Goal: Task Accomplishment & Management: Use online tool/utility

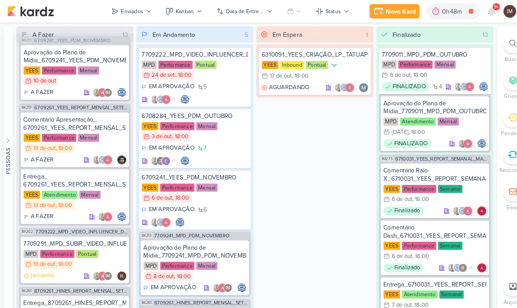
scroll to position [10, 0]
click at [389, 11] on div "Novo Kard" at bounding box center [389, 11] width 29 height 9
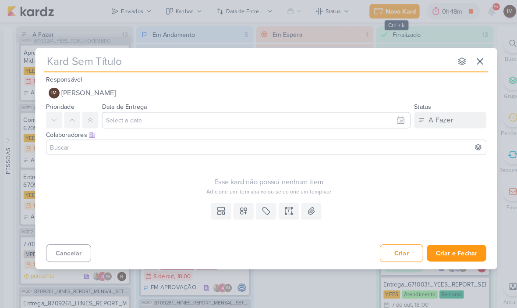
click at [319, 55] on input "text" at bounding box center [241, 60] width 396 height 16
paste input "6710132_YEES_SUBIR_PEÇA_LOGO_NOVA"
type input "6710132_YEES_SUBIR_PEÇA_LOGO_NOVA"
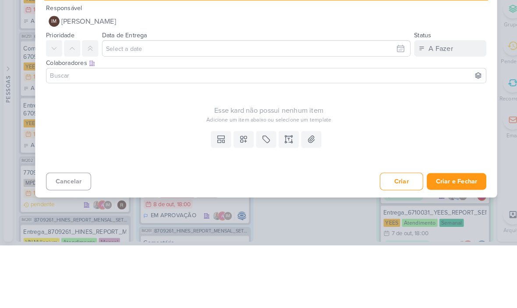
type input "6710132_YEES_SUBIR_PEÇA_LOGO_NOVA"
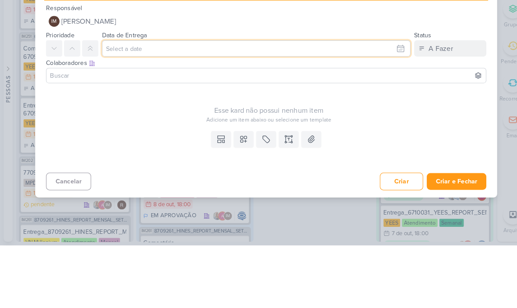
click at [384, 109] on input "text" at bounding box center [249, 117] width 300 height 16
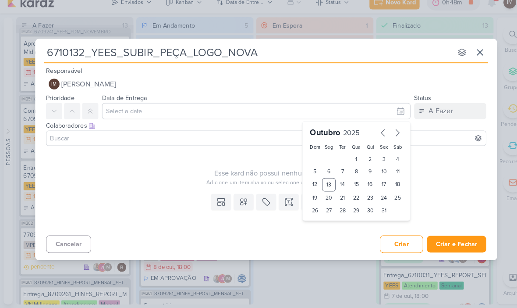
click at [360, 181] on div "16" at bounding box center [360, 187] width 14 height 13
type input "[DATE] 23:59"
click at [319, 223] on select "00 01 02 03 04 05 06 07 08 09 10 11 12 13 14 15 16 17 18 19 20 21 22 23" at bounding box center [319, 228] width 12 height 11
select select "16"
type input "[DATE] 16:59"
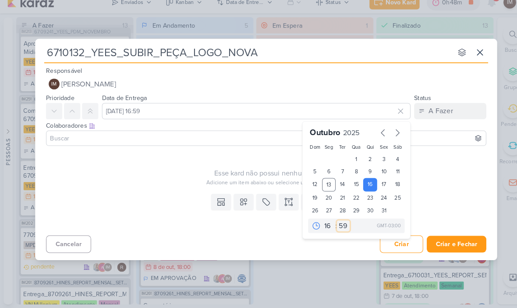
click at [330, 223] on select "00 05 10 15 20 25 30 35 40 45 50 55 59" at bounding box center [333, 228] width 12 height 11
click at [314, 223] on select "00 01 02 03 04 05 06 07 08 09 10 11 12 13 14 15 16 17 18 19 20 21 22 23" at bounding box center [319, 228] width 12 height 11
select select "18"
type input "[DATE] 18:59"
click at [334, 223] on select "00 05 10 15 20 25 30 35 40 45 50 55 59" at bounding box center [333, 228] width 12 height 11
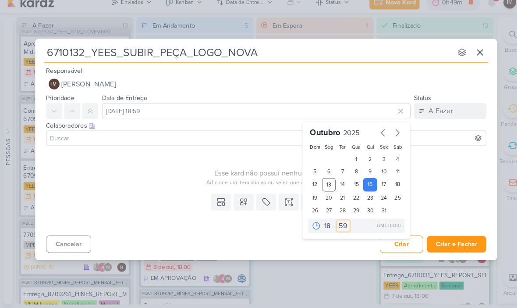
select select "0"
type input "[DATE] 18:00"
click at [241, 200] on icon at bounding box center [236, 204] width 9 height 9
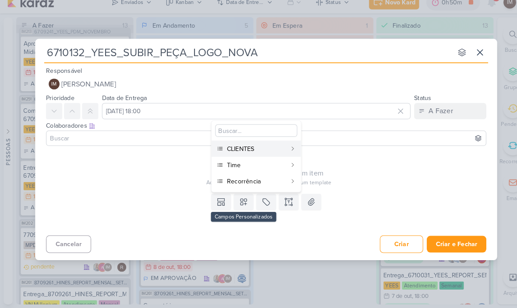
click at [264, 149] on div "CLIENTES" at bounding box center [249, 153] width 58 height 9
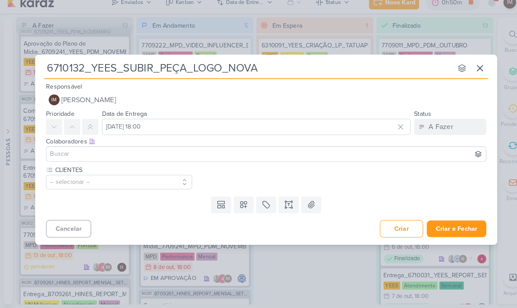
click at [239, 205] on button at bounding box center [236, 207] width 19 height 16
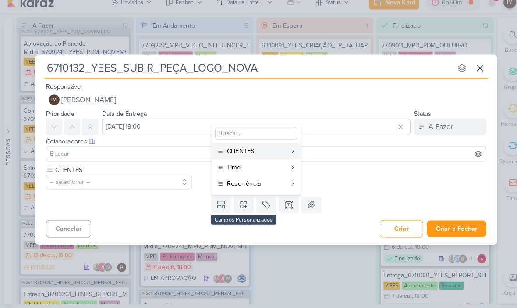
click at [248, 163] on button "Time" at bounding box center [249, 171] width 87 height 16
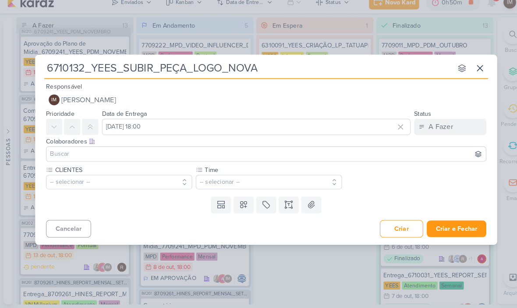
click at [240, 203] on button at bounding box center [236, 207] width 19 height 16
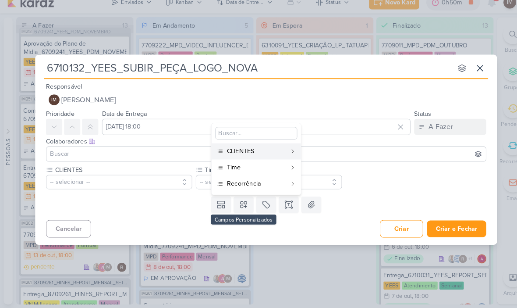
click at [252, 167] on div "Time" at bounding box center [249, 171] width 58 height 9
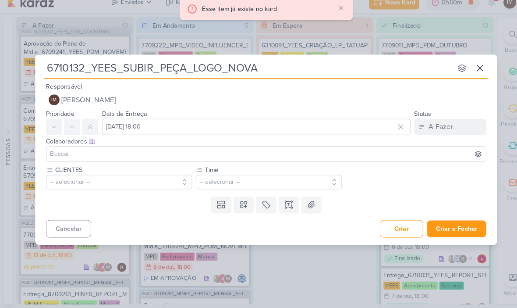
click at [242, 199] on button at bounding box center [236, 207] width 19 height 16
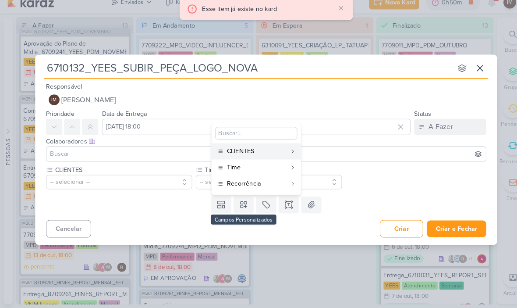
click at [252, 183] on div "Recorrência" at bounding box center [249, 186] width 58 height 9
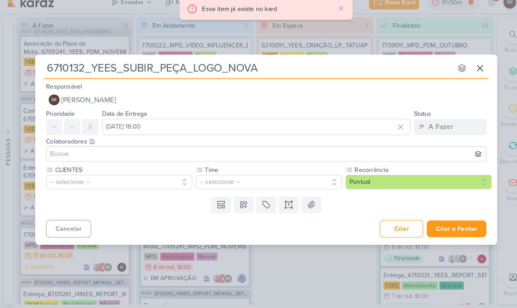
click at [127, 178] on button "-- selecionar --" at bounding box center [116, 185] width 142 height 14
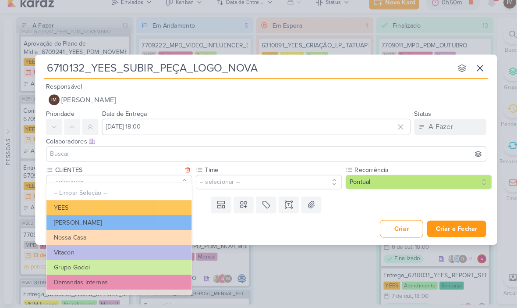
scroll to position [0, 0]
click at [159, 203] on button "YEES" at bounding box center [115, 210] width 141 height 14
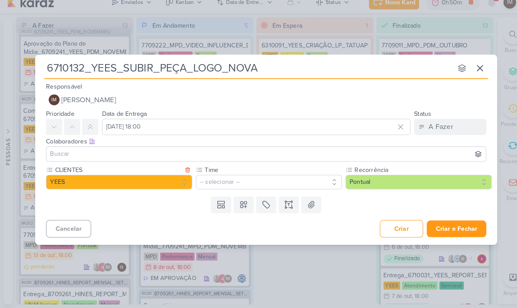
click at [209, 179] on button "-- selecionar --" at bounding box center [261, 185] width 142 height 14
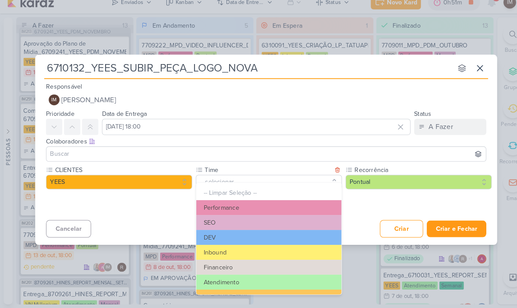
click at [243, 204] on button "Performance" at bounding box center [261, 210] width 141 height 14
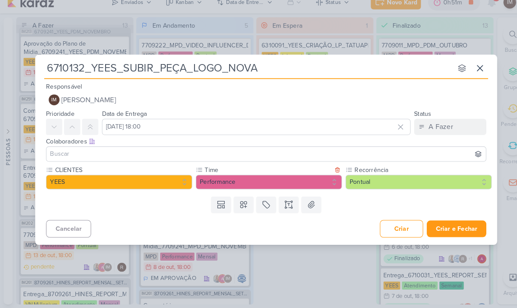
click at [281, 210] on icon at bounding box center [280, 210] width 4 height 0
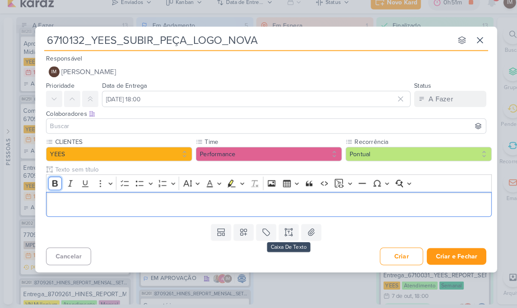
click at [53, 184] on icon "Editor toolbar" at bounding box center [53, 187] width 5 height 6
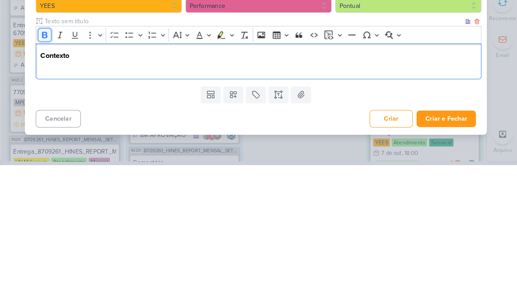
click at [49, 177] on icon "Editor toolbar" at bounding box center [53, 181] width 9 height 9
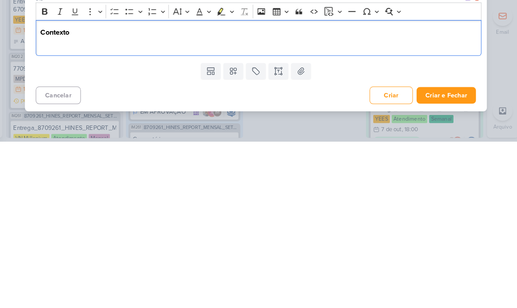
click at [437, 255] on button "Criar e Fechar" at bounding box center [444, 263] width 58 height 16
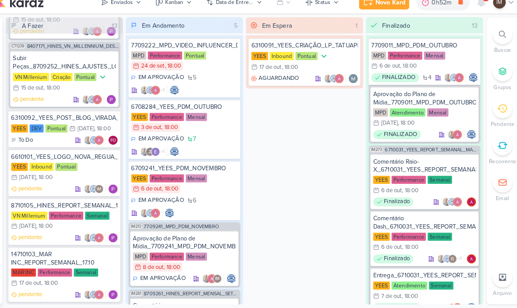
scroll to position [525, 0]
click at [91, 167] on div "YEES Inbound Pontual 16/10 [DATE] 18:00" at bounding box center [72, 176] width 103 height 19
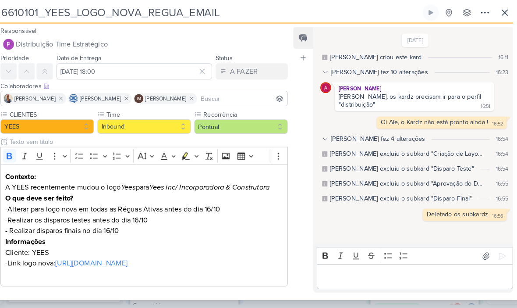
click at [15, 185] on p "A YEES recentemente mudou o logo Yees para Yees inc/ Incorporadora & Construtora" at bounding box center [150, 190] width 270 height 11
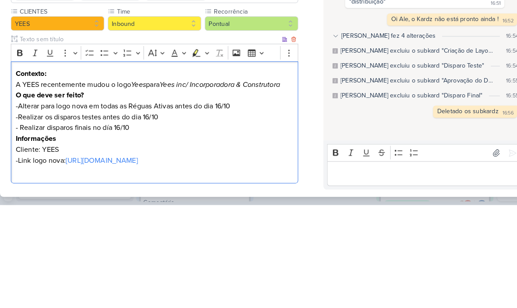
click at [23, 185] on p "A YEES recentemente mudou o logo Yees para Yees inc/ Incorporadora & Construtora" at bounding box center [150, 190] width 270 height 11
click at [21, 185] on p "A YEES recentemente mudou o logo Yees para Yees inc/ Incorporadora & Construtora" at bounding box center [150, 190] width 270 height 11
copy p "A YEES recentemente mudou o logo Yees para Yees inc/ Incorporadora & Construtora"
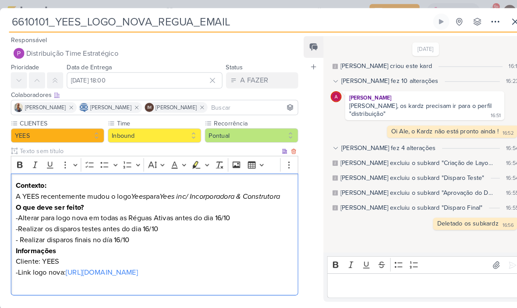
click at [489, 19] on button at bounding box center [481, 21] width 16 height 16
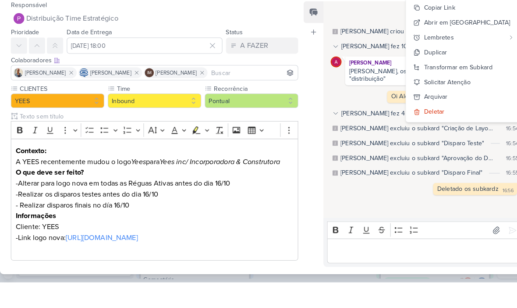
scroll to position [0, 0]
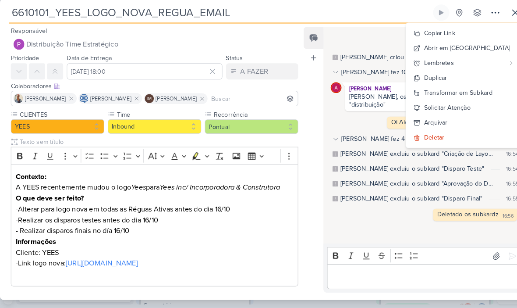
click at [499, 16] on icon at bounding box center [500, 21] width 11 height 11
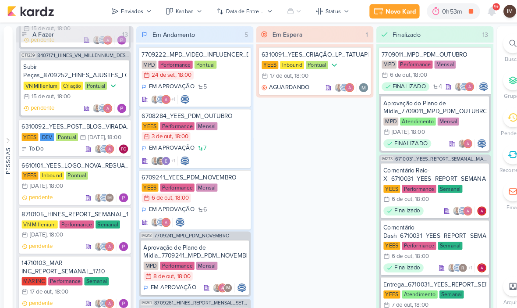
click at [133, 17] on button "Enviados" at bounding box center [128, 11] width 50 height 14
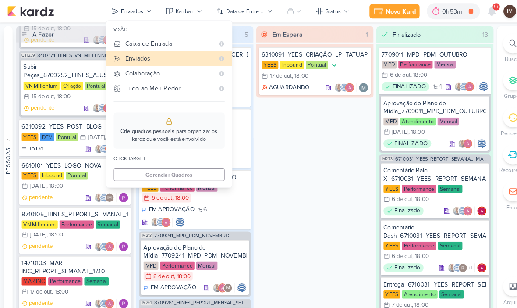
click at [184, 39] on div "Caixa de Entrada" at bounding box center [165, 42] width 86 height 9
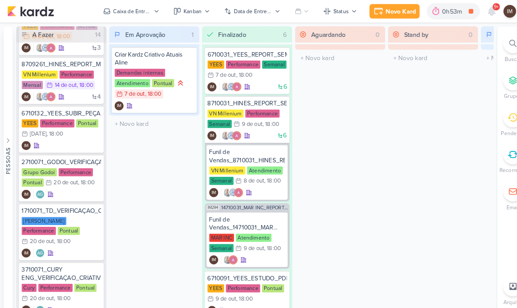
scroll to position [308, 0]
click at [80, 137] on div "IM" at bounding box center [59, 141] width 77 height 9
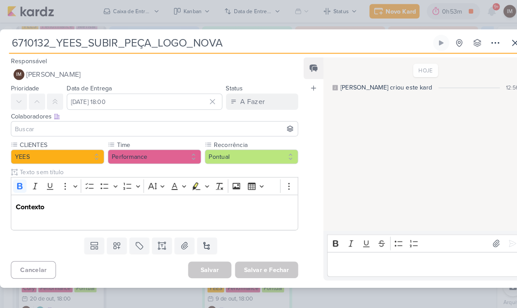
click at [109, 212] on p "Editor editing area: main" at bounding box center [150, 211] width 270 height 11
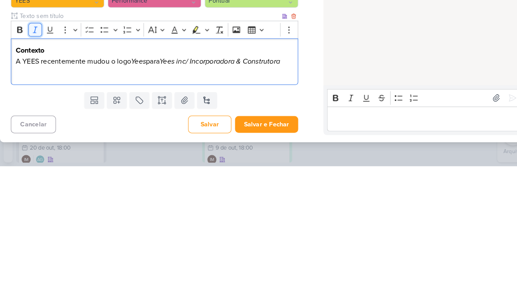
click at [33, 171] on icon "Editor toolbar" at bounding box center [34, 175] width 9 height 9
click at [21, 172] on icon "Editor toolbar" at bounding box center [19, 175] width 5 height 6
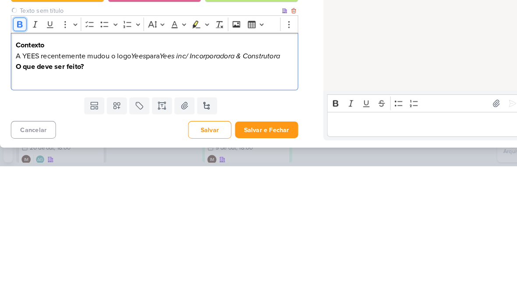
click at [19, 166] on icon "Editor toolbar" at bounding box center [19, 170] width 9 height 9
click at [24, 217] on p "Subir p" at bounding box center [150, 222] width 270 height 11
click at [26, 217] on p "Subir p" at bounding box center [150, 222] width 270 height 11
click at [100, 166] on icon "Editor toolbar" at bounding box center [101, 170] width 9 height 9
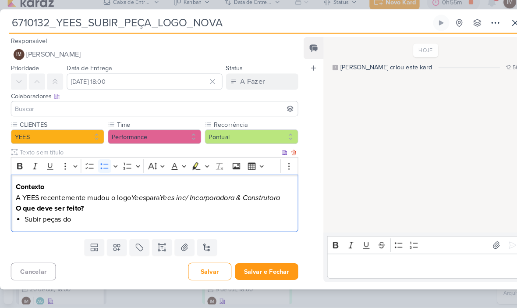
click at [391, 89] on div "HOJE [PERSON_NAME] criou este kard 12:56" at bounding box center [410, 140] width 193 height 188
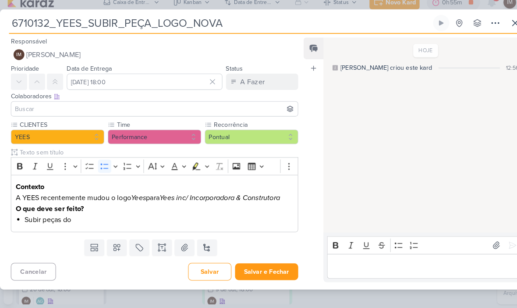
click at [85, 217] on li "Subir peças do" at bounding box center [154, 222] width 261 height 11
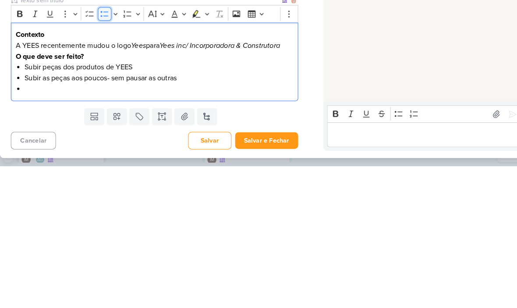
click at [100, 156] on icon "Editor toolbar" at bounding box center [101, 160] width 9 height 9
click at [14, 153] on button "Bold" at bounding box center [19, 159] width 13 height 13
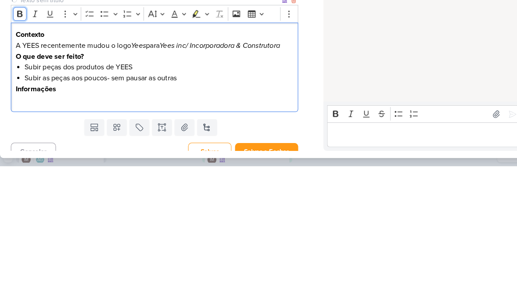
click at [20, 157] on icon "Editor toolbar" at bounding box center [19, 160] width 5 height 6
click at [17, 157] on icon "Editor toolbar" at bounding box center [19, 160] width 5 height 6
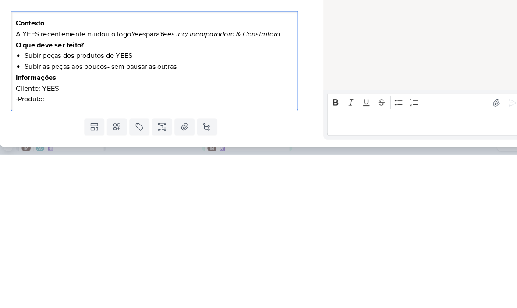
click at [272, 186] on icon "Yees inc/ Incorporadora & Construtora" at bounding box center [213, 190] width 117 height 9
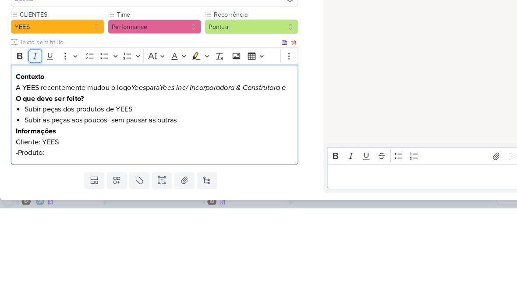
click at [32, 157] on icon "Editor toolbar" at bounding box center [34, 160] width 4 height 6
click at [33, 156] on icon "Editor toolbar" at bounding box center [34, 160] width 9 height 9
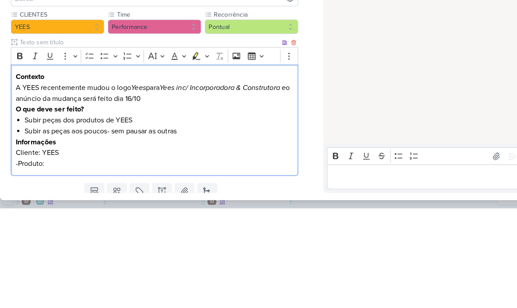
click at [123, 185] on p "A YEES recentemente mudou o logo Yees para Yees inc/ Incorporadora & Construtor…" at bounding box center [150, 195] width 270 height 21
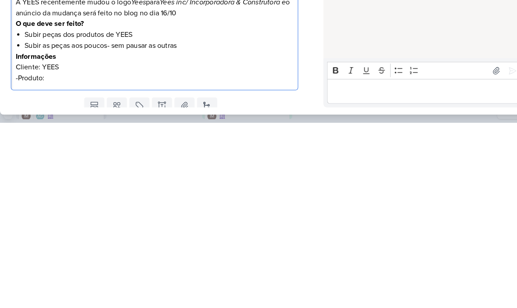
click at [259, 259] on p "-Produto:" at bounding box center [150, 264] width 270 height 11
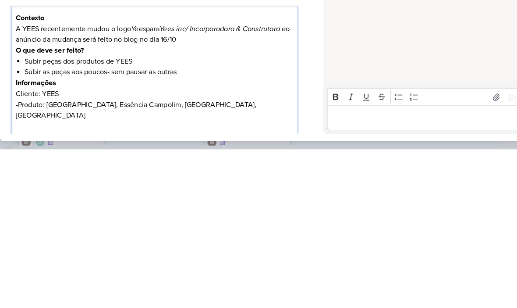
scroll to position [0, 0]
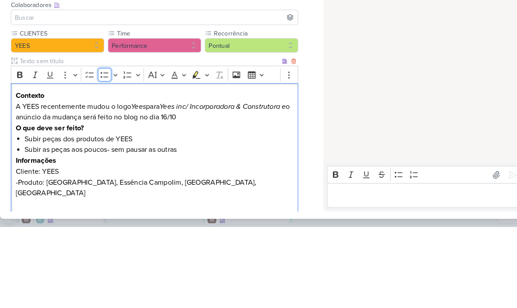
click at [103, 156] on icon "Editor toolbar" at bounding box center [101, 160] width 9 height 9
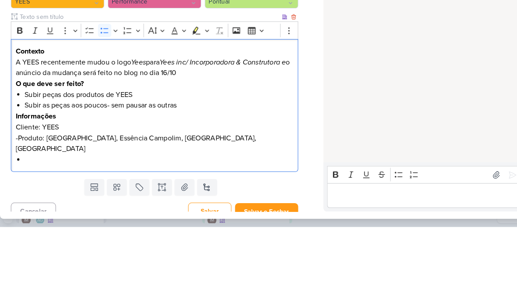
scroll to position [43, 0]
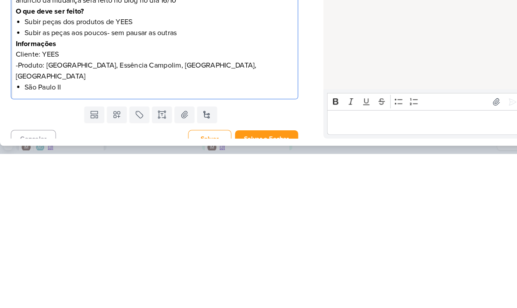
click at [29, 217] on p "-Produto: [GEOGRAPHIC_DATA], Essência Campolim, [GEOGRAPHIC_DATA], [GEOGRAPHIC_…" at bounding box center [150, 227] width 270 height 21
click at [25, 238] on li "São Paulo II" at bounding box center [154, 243] width 261 height 11
click at [90, 238] on li "Link São Paulo II" at bounding box center [154, 243] width 261 height 11
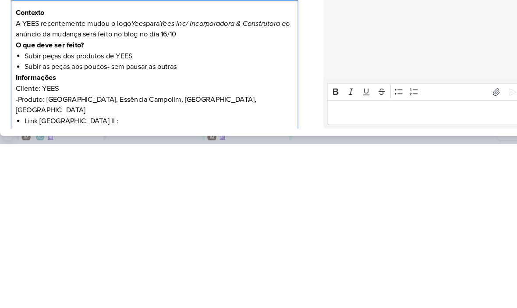
click at [89, 280] on li "Link [GEOGRAPHIC_DATA] II :" at bounding box center [154, 285] width 261 height 11
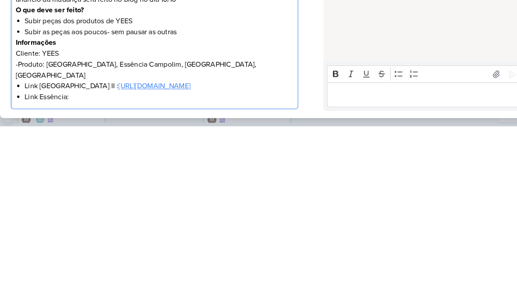
scroll to position [24, 0]
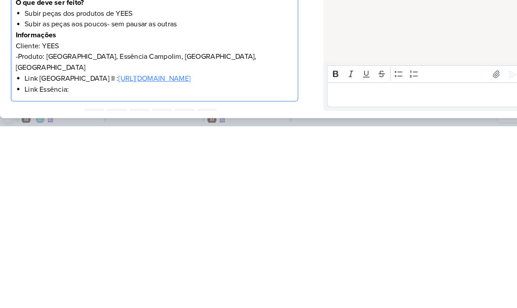
click at [74, 266] on li "Link Essência:" at bounding box center [154, 271] width 261 height 11
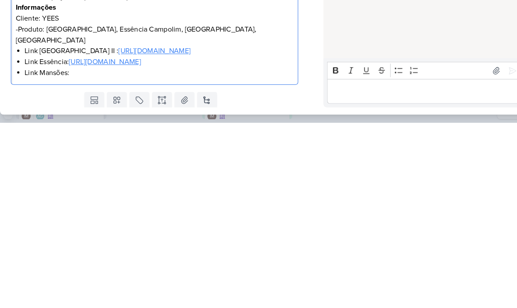
scroll to position [49, 0]
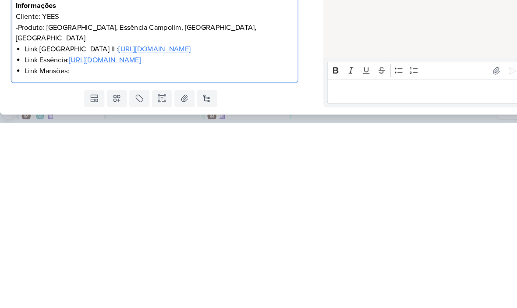
click at [77, 119] on div "Contexto A YEES recentemente mudou o logo Yees para Yees inc/ Incorporadora & C…" at bounding box center [150, 194] width 279 height 150
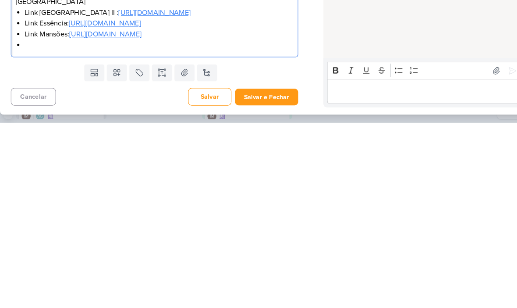
scroll to position [106, 0]
click at [138, 217] on u "[URL][DOMAIN_NAME]" at bounding box center [102, 221] width 70 height 9
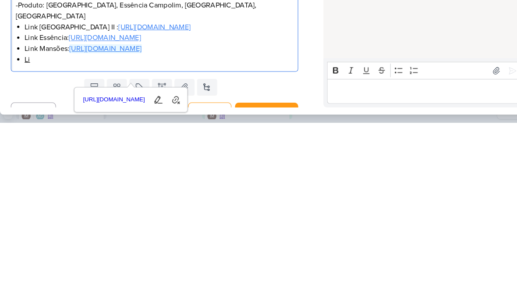
scroll to position [74, 0]
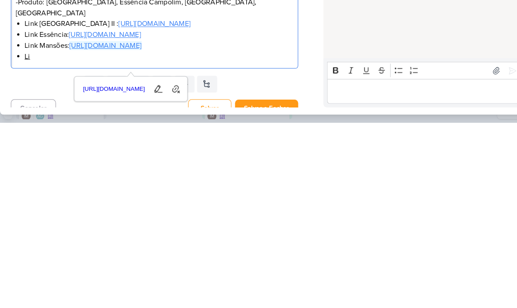
click at [38, 238] on li "Li" at bounding box center [154, 243] width 261 height 11
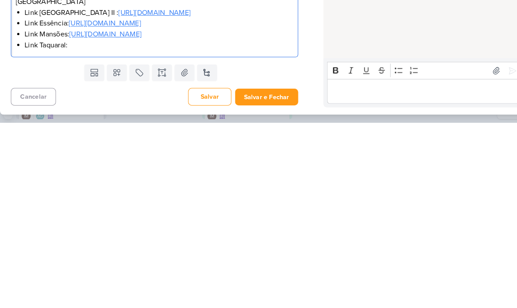
scroll to position [106, 0]
click at [79, 227] on li "Link Taquaral:" at bounding box center [154, 232] width 261 height 11
click at [72, 84] on div "Contexto A YEES recentemente mudou o logo Yees para Yees inc/ Incorporadora & C…" at bounding box center [150, 164] width 279 height 161
click at [351, 42] on div "HOJE [PERSON_NAME] criou este kard 12:56" at bounding box center [410, 140] width 193 height 209
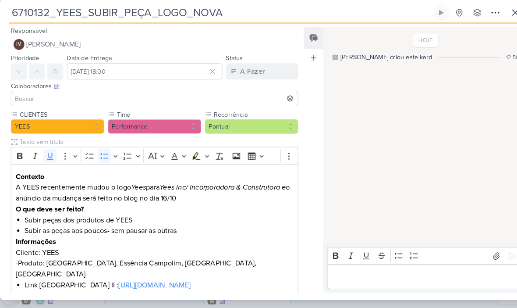
scroll to position [0, 0]
click at [181, 44] on button "IM [PERSON_NAME]" at bounding box center [150, 52] width 279 height 16
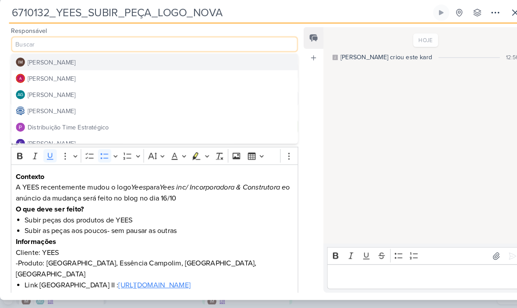
click at [196, 124] on button "Distribuição Time Estratégico" at bounding box center [150, 132] width 278 height 16
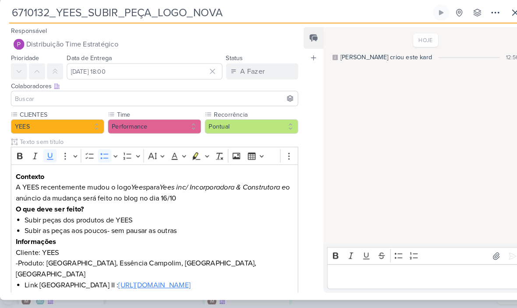
click at [219, 99] on input at bounding box center [150, 104] width 275 height 11
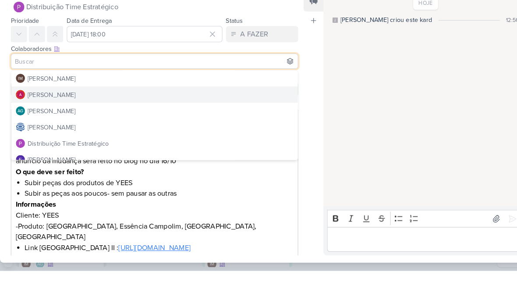
click at [220, 129] on button "[PERSON_NAME]" at bounding box center [150, 137] width 278 height 16
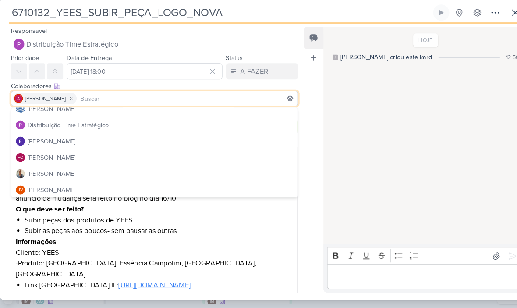
scroll to position [58, 0]
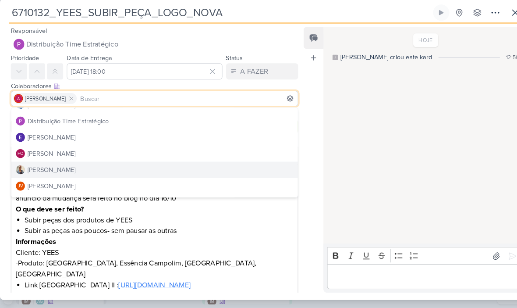
click at [207, 166] on button "[PERSON_NAME]" at bounding box center [150, 174] width 278 height 16
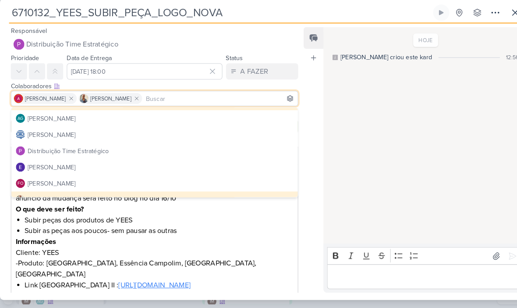
scroll to position [20, 0]
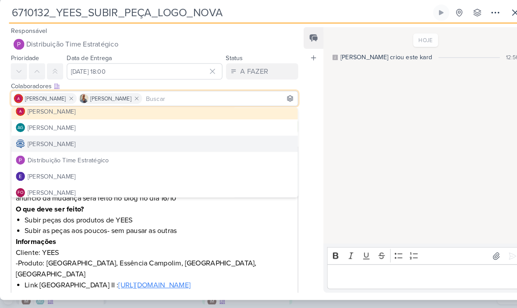
click at [217, 140] on button "[PERSON_NAME]" at bounding box center [150, 148] width 278 height 16
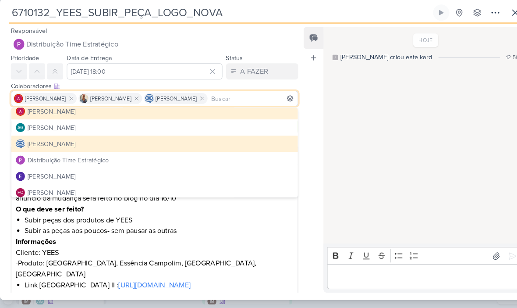
click at [369, 111] on div "HOJE [PERSON_NAME] criou este kard 12:56" at bounding box center [410, 140] width 193 height 209
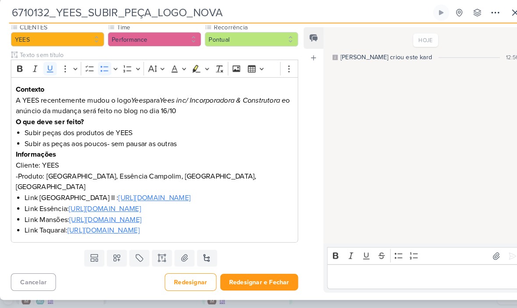
scroll to position [116, 0]
click at [257, 274] on button "Redesignar e Fechar" at bounding box center [252, 282] width 76 height 16
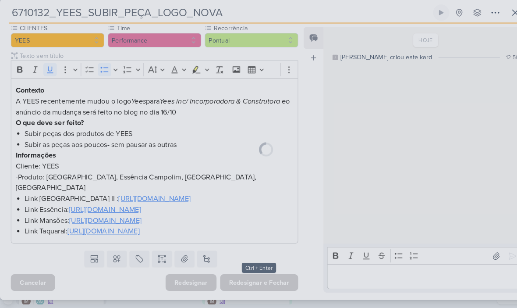
scroll to position [115, 0]
